Goal: Check status: Check status

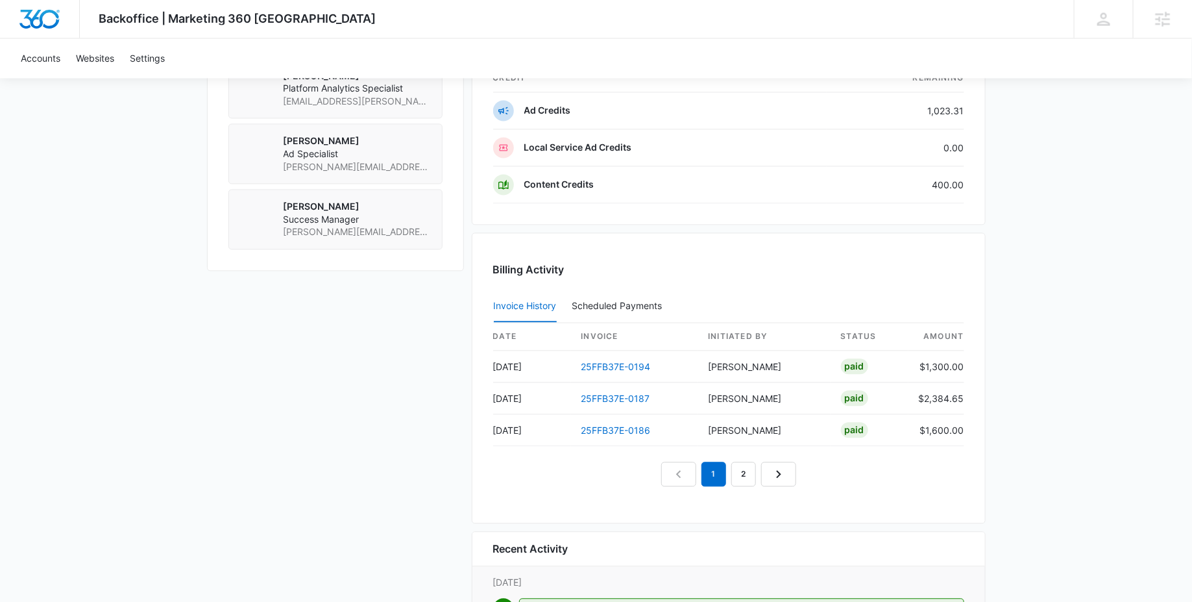
scroll to position [1167, 0]
click at [616, 360] on link "25FFB37E-0194" at bounding box center [615, 365] width 69 height 11
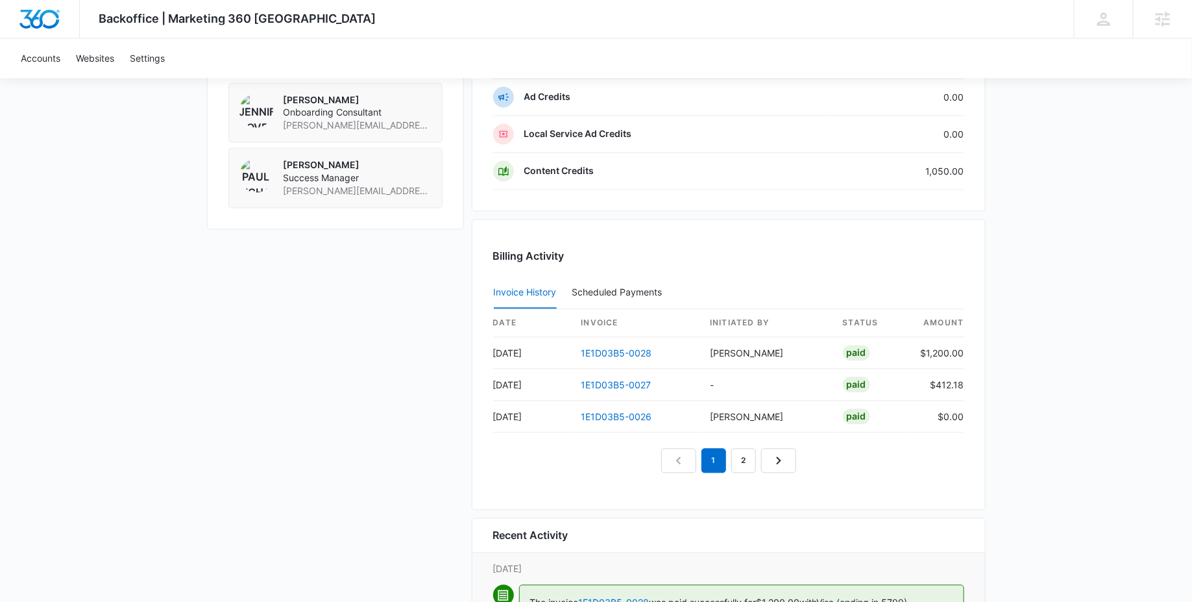
scroll to position [1142, 0]
click at [592, 345] on link "1E1D03B5-0028" at bounding box center [616, 350] width 71 height 11
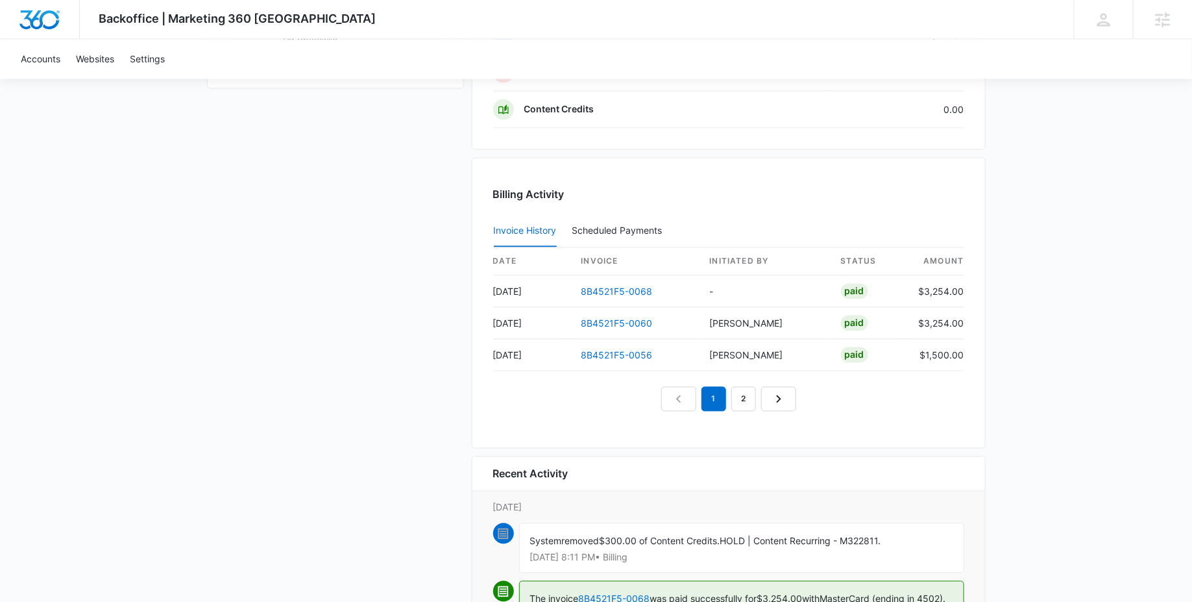
scroll to position [1238, 0]
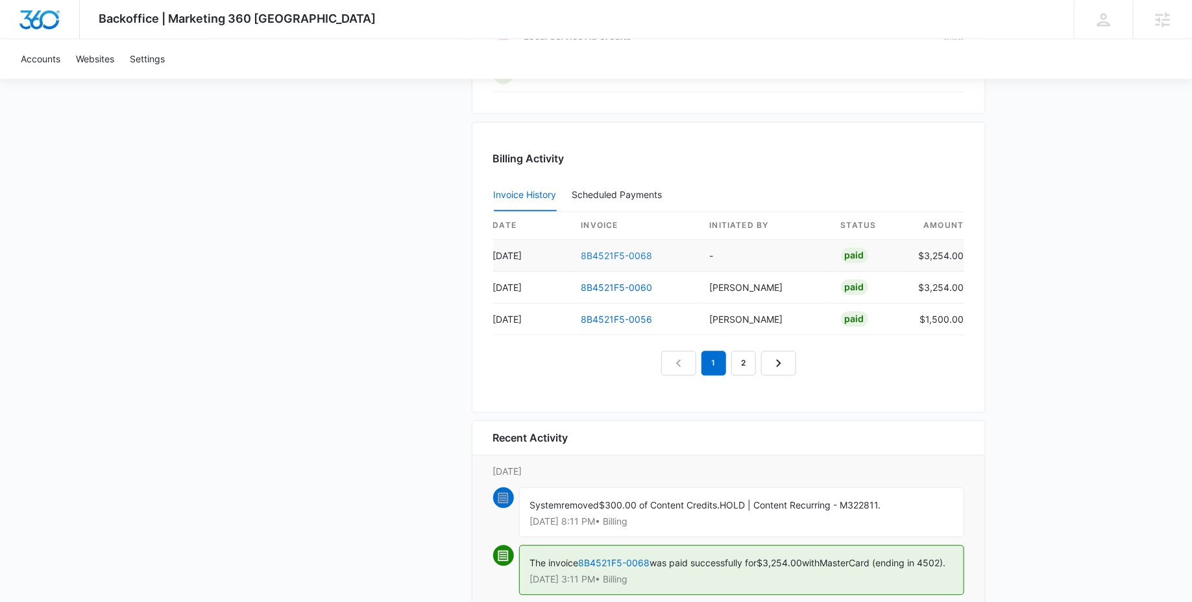
click at [620, 250] on link "8B4521F5-0068" at bounding box center [616, 255] width 71 height 11
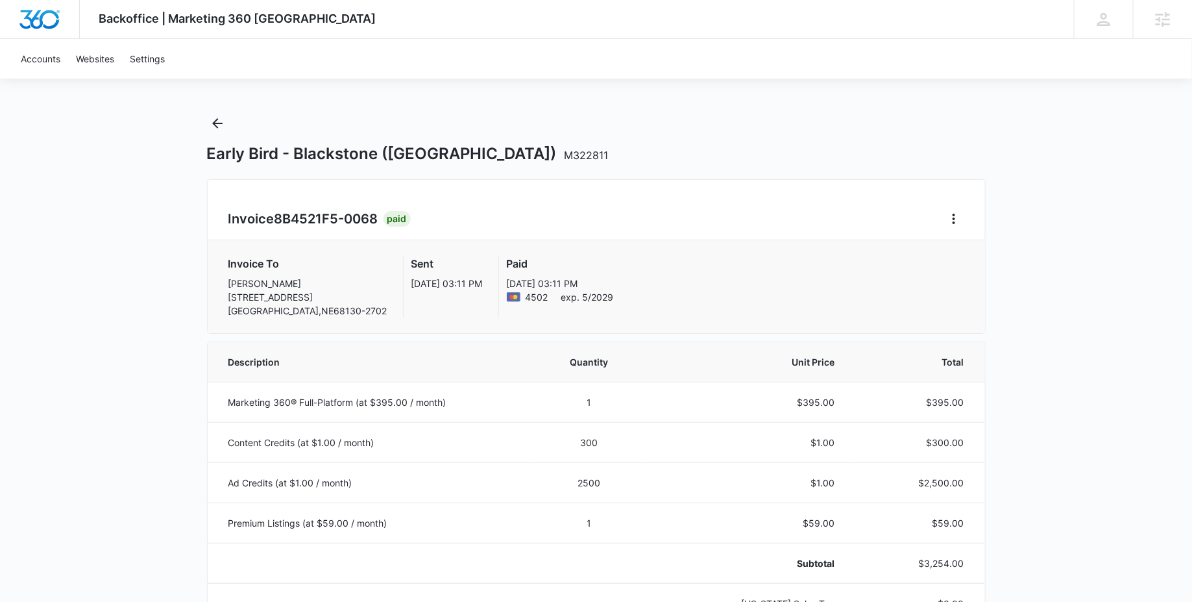
scroll to position [5, 0]
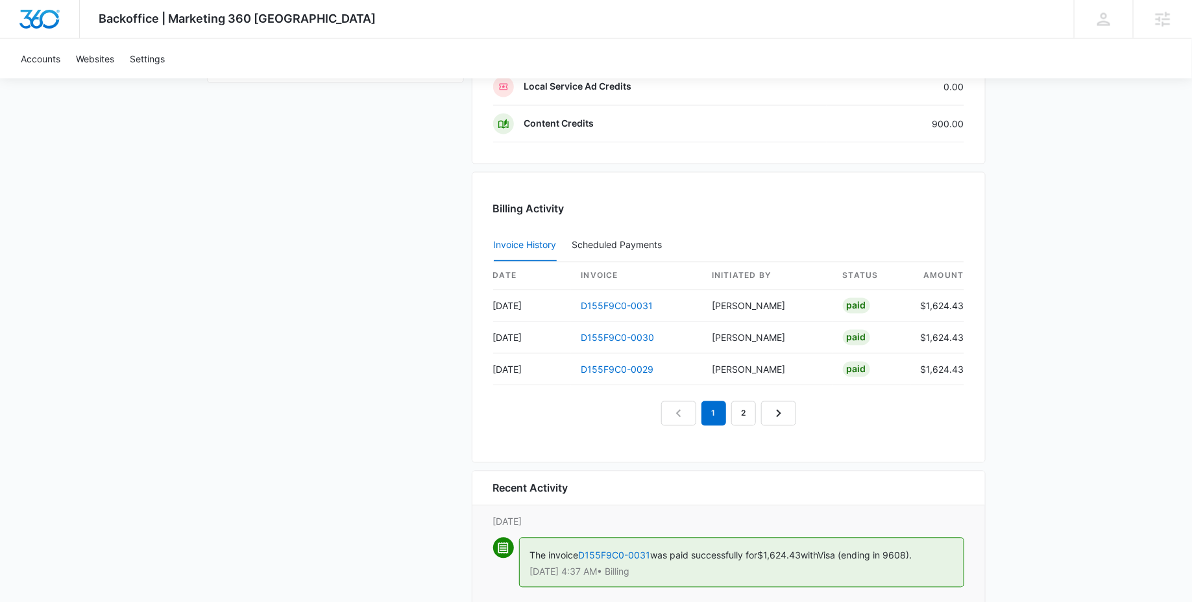
scroll to position [1149, 0]
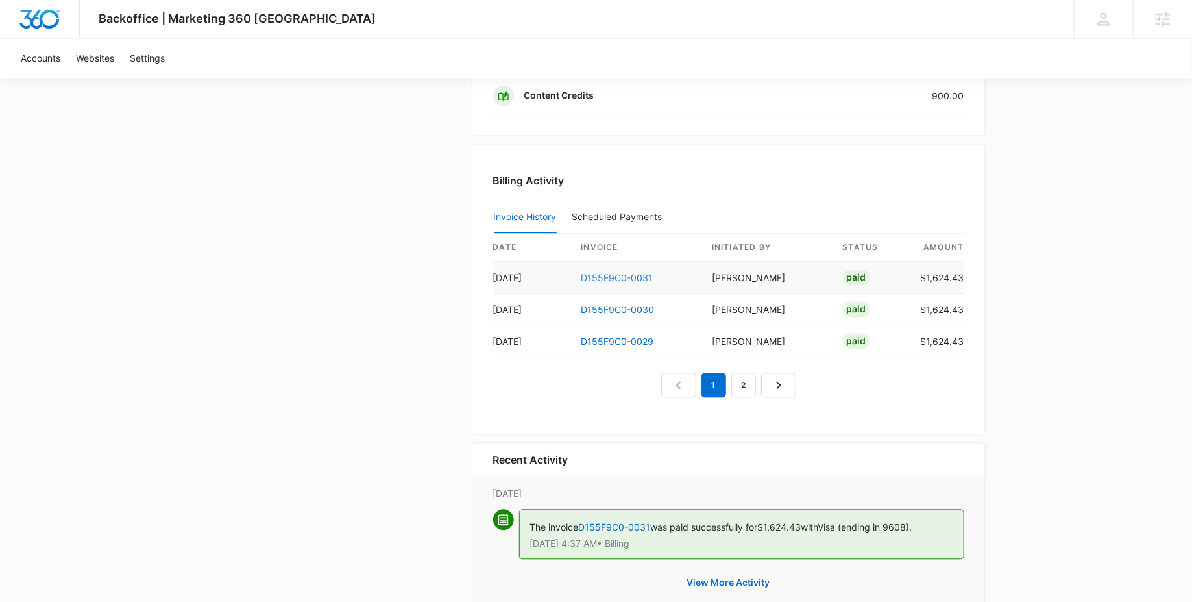
click at [617, 274] on link "D155F9C0-0031" at bounding box center [617, 278] width 72 height 11
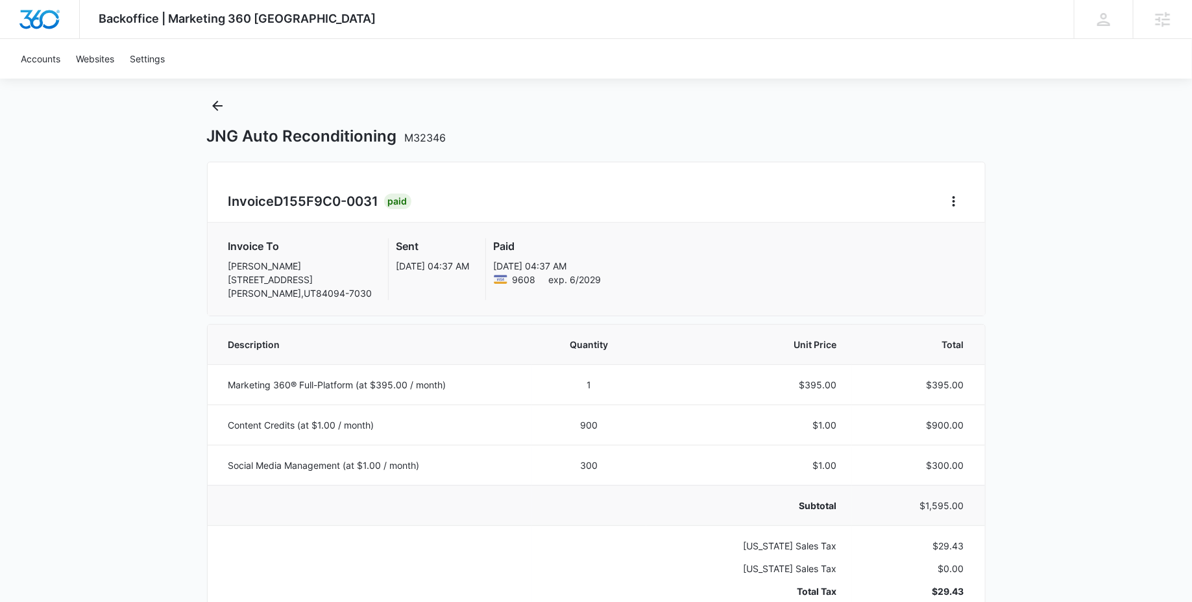
scroll to position [30, 0]
